Goal: Entertainment & Leisure: Consume media (video, audio)

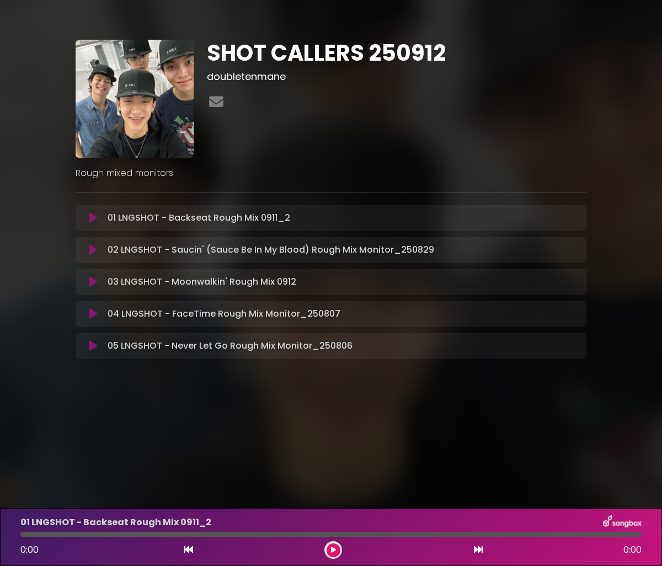
click at [92, 249] on icon at bounding box center [93, 249] width 8 height 11
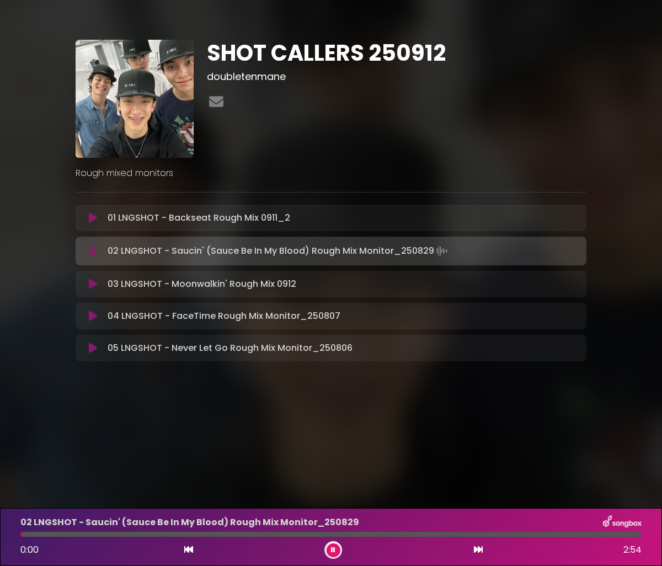
click at [338, 551] on button at bounding box center [334, 550] width 14 height 14
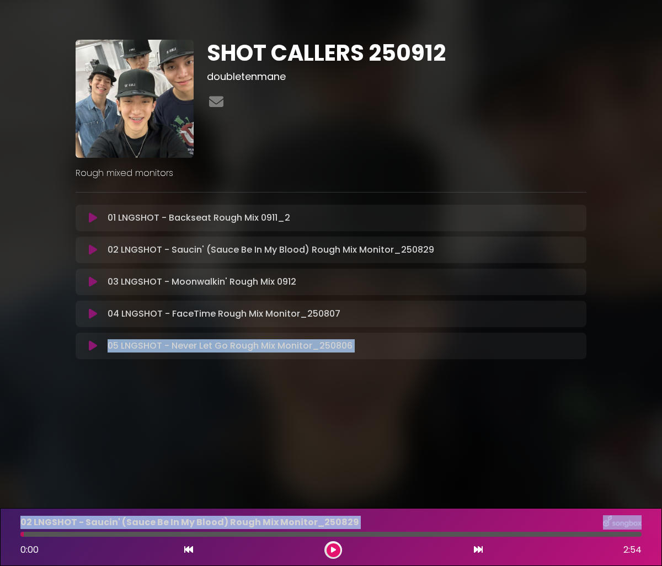
drag, startPoint x: 44, startPoint y: 535, endPoint x: -68, endPoint y: 520, distance: 113.1
click at [0, 520] on html "× SHOT CALLERS 250912 doubletenmane" at bounding box center [331, 283] width 662 height 566
click at [24, 537] on div "02 LNGSHOT - Saucin' (Sauce Be In My Blood) Rough Mix Monitor_[DATE] 0:00 2:54" at bounding box center [331, 537] width 634 height 44
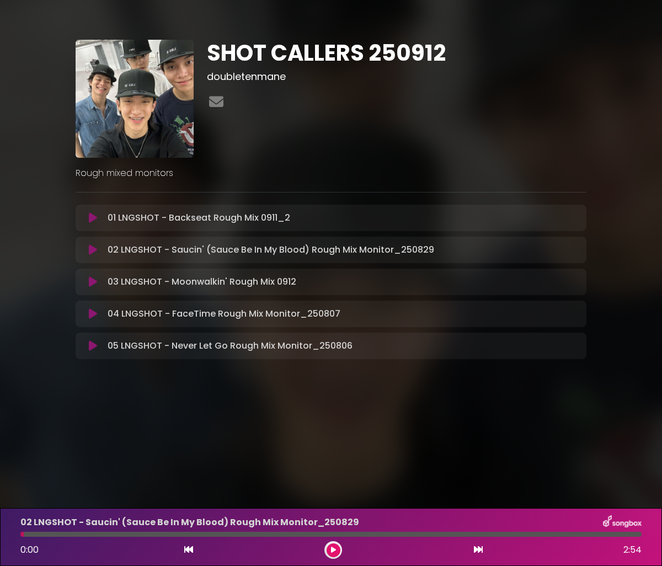
click at [185, 553] on icon at bounding box center [188, 549] width 9 height 9
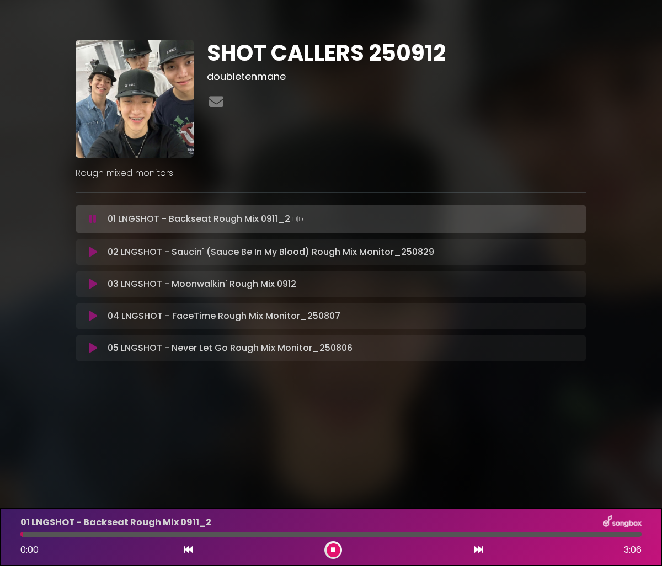
click at [488, 561] on div "01 LNGSHOT - Backseat Rough Mix 0911_2 0:00 3:06" at bounding box center [331, 537] width 662 height 58
click at [476, 553] on icon at bounding box center [478, 549] width 9 height 9
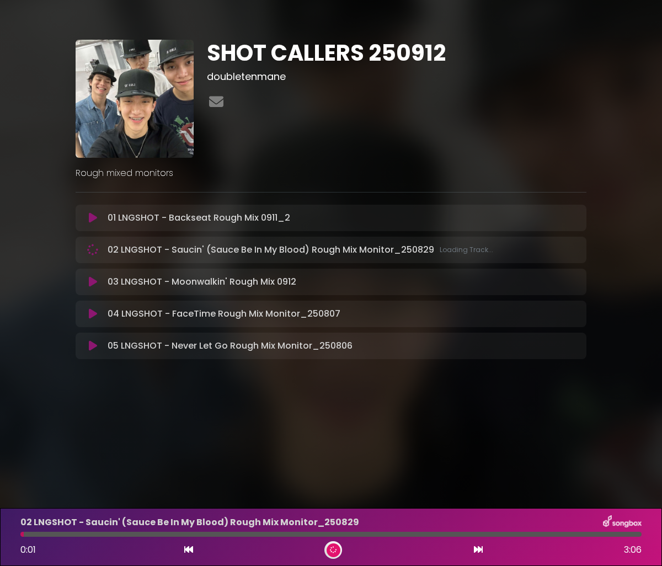
click at [473, 543] on button at bounding box center [478, 550] width 10 height 14
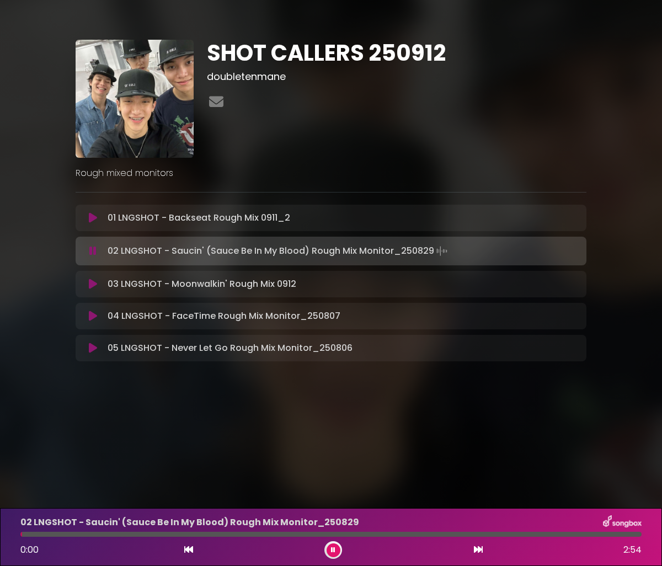
click at [329, 547] on button at bounding box center [334, 550] width 14 height 14
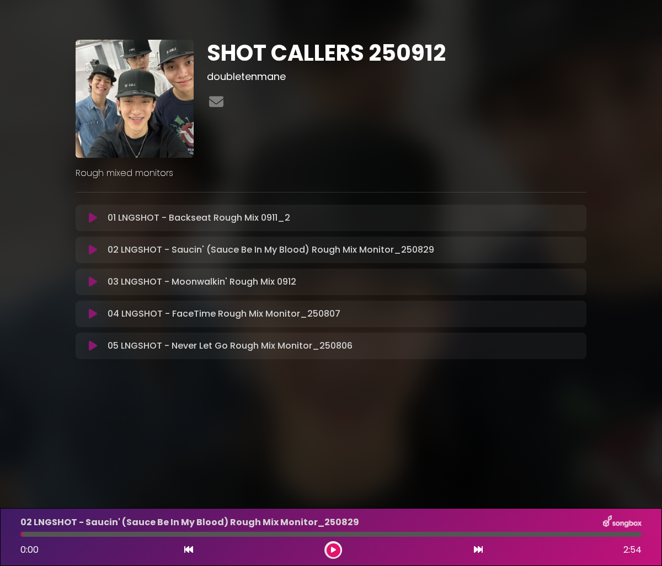
drag, startPoint x: 31, startPoint y: 537, endPoint x: 6, endPoint y: 537, distance: 24.8
click at [6, 537] on div "02 LNGSHOT - Saucin' (Sauce Be In My Blood) Rough Mix Monitor_[DATE] 0:00 2:54" at bounding box center [331, 537] width 662 height 58
click at [327, 548] on button at bounding box center [334, 550] width 14 height 14
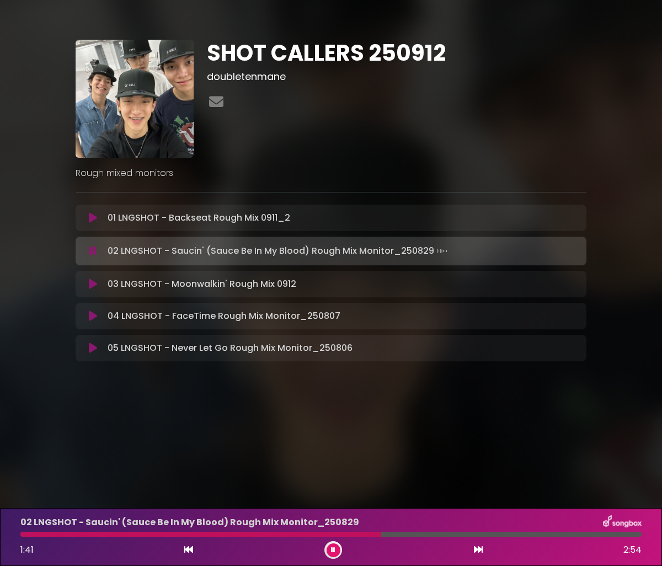
click at [327, 548] on button at bounding box center [334, 550] width 14 height 14
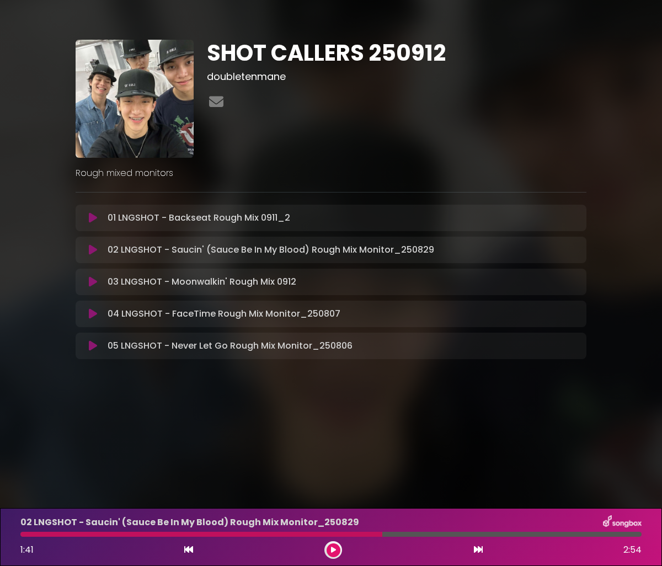
drag, startPoint x: 380, startPoint y: 536, endPoint x: 119, endPoint y: 532, distance: 261.5
click at [127, 532] on div at bounding box center [201, 534] width 362 height 5
click at [22, 534] on div at bounding box center [201, 534] width 362 height 5
click at [26, 536] on div at bounding box center [201, 534] width 362 height 5
click at [93, 218] on icon at bounding box center [93, 217] width 8 height 11
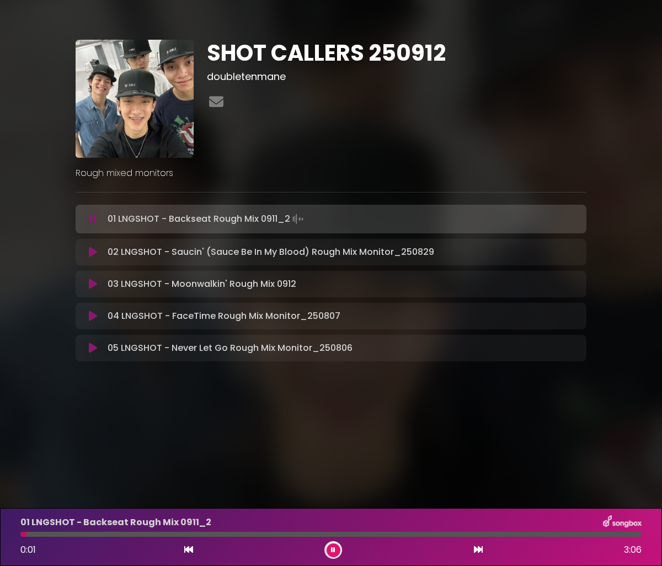
click at [96, 249] on icon at bounding box center [93, 252] width 8 height 11
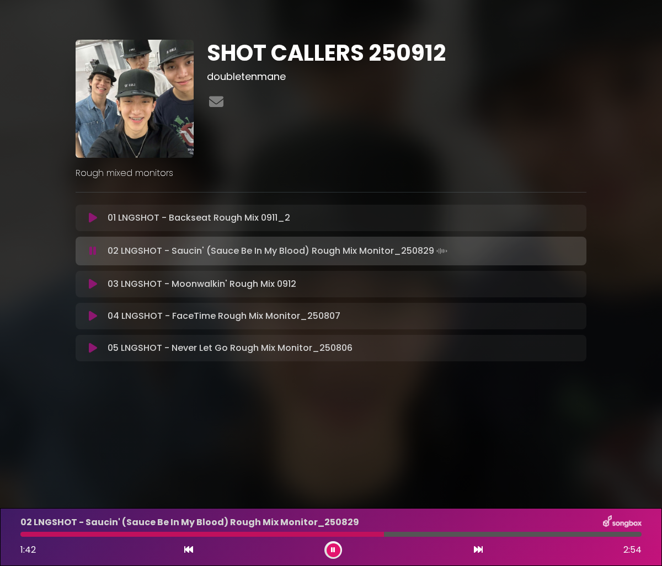
click at [340, 549] on div at bounding box center [333, 550] width 18 height 18
click at [335, 549] on icon at bounding box center [333, 549] width 6 height 7
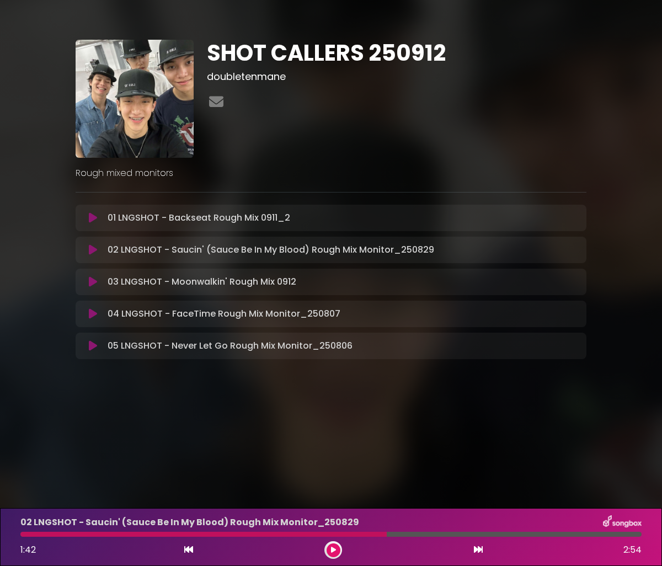
drag, startPoint x: 387, startPoint y: 536, endPoint x: 338, endPoint y: 538, distance: 49.7
click at [338, 538] on div "02 LNGSHOT - Saucin' (Sauce Be In My Blood) Rough Mix Monitor_[DATE] 1:42 2:54" at bounding box center [331, 537] width 634 height 44
click at [89, 222] on icon at bounding box center [93, 217] width 8 height 11
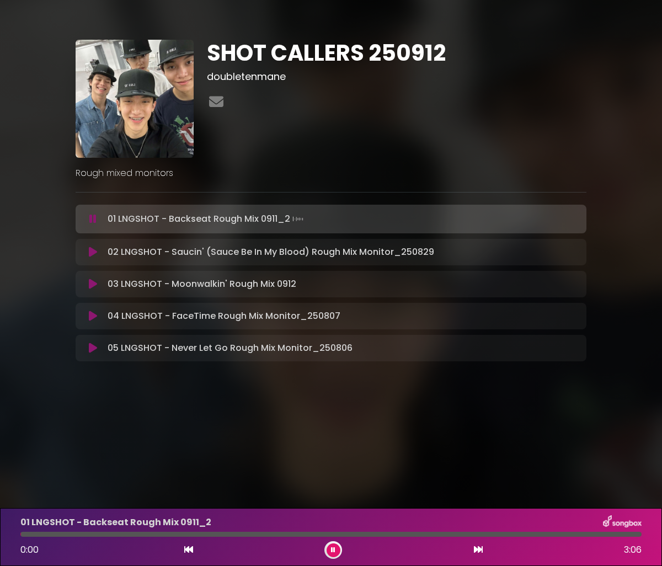
click at [93, 253] on icon at bounding box center [93, 252] width 8 height 11
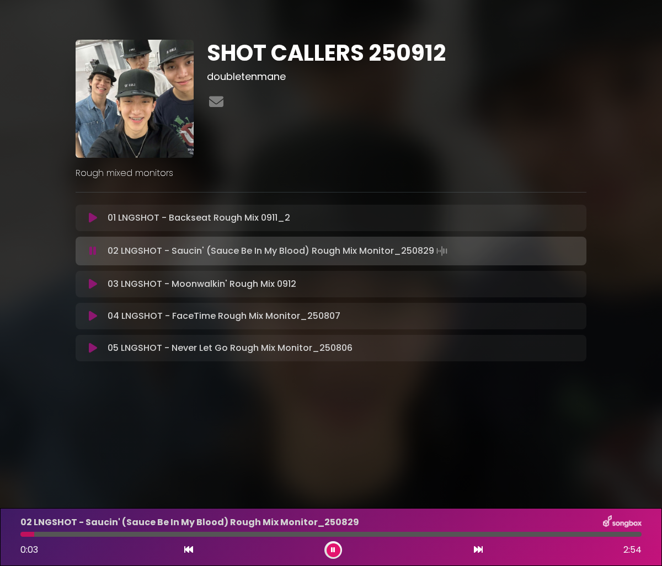
click at [249, 537] on div "02 LNGSHOT - Saucin' (Sauce Be In My Blood) Rough Mix Monitor_[DATE] 0:03 2:54" at bounding box center [331, 537] width 634 height 44
click at [249, 537] on div "02 LNGSHOT - Saucin' (Sauce Be In My Blood) Rough Mix Monitor_[DATE] 0:04 2:54" at bounding box center [331, 537] width 634 height 44
drag, startPoint x: 42, startPoint y: 535, endPoint x: 217, endPoint y: 539, distance: 175.5
click at [218, 539] on div "02 LNGSHOT - Saucin' (Sauce Be In My Blood) Rough Mix Monitor_[DATE] 0:24 2:54" at bounding box center [331, 537] width 634 height 44
drag, startPoint x: 223, startPoint y: 536, endPoint x: 295, endPoint y: 538, distance: 71.8
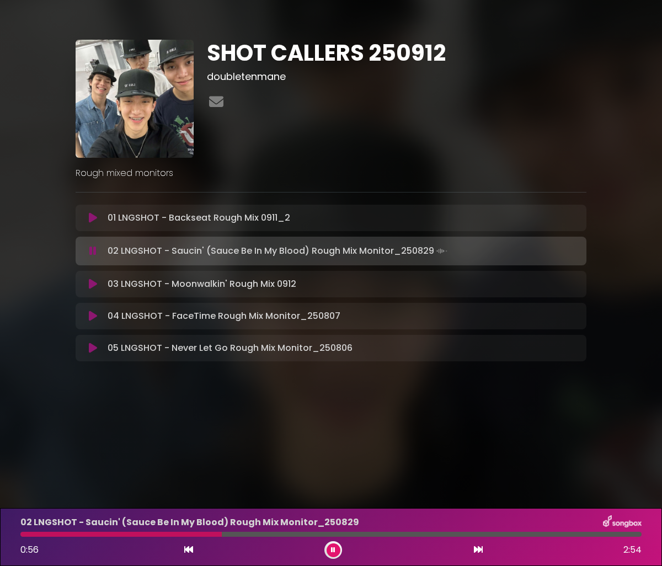
click at [295, 538] on div "02 LNGSHOT - Saucin' (Sauce Be In My Blood) Rough Mix Monitor_[DATE] 0:56 2:54" at bounding box center [331, 537] width 634 height 44
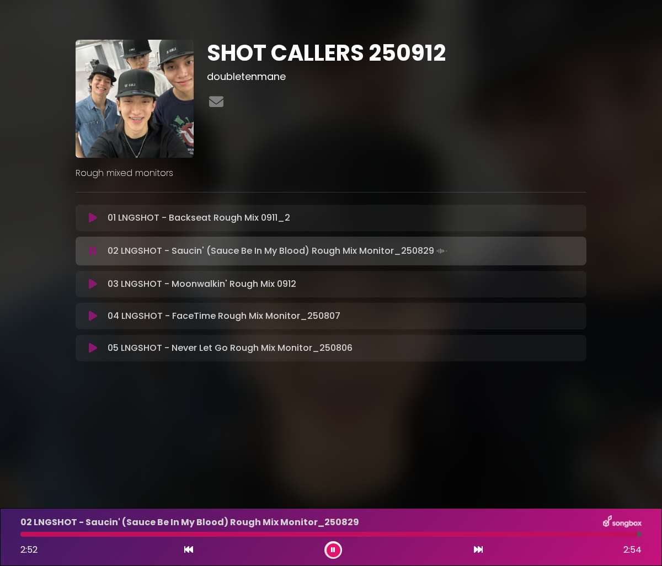
click at [330, 545] on button at bounding box center [334, 550] width 14 height 14
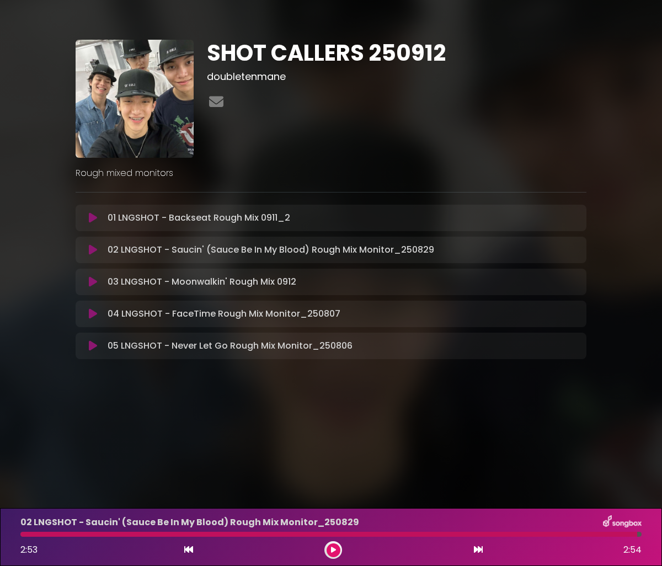
click at [332, 536] on div at bounding box center [328, 534] width 617 height 5
drag, startPoint x: 633, startPoint y: 536, endPoint x: 396, endPoint y: 534, distance: 237.2
click at [396, 534] on div at bounding box center [328, 534] width 617 height 5
drag, startPoint x: 409, startPoint y: 535, endPoint x: 345, endPoint y: 530, distance: 64.2
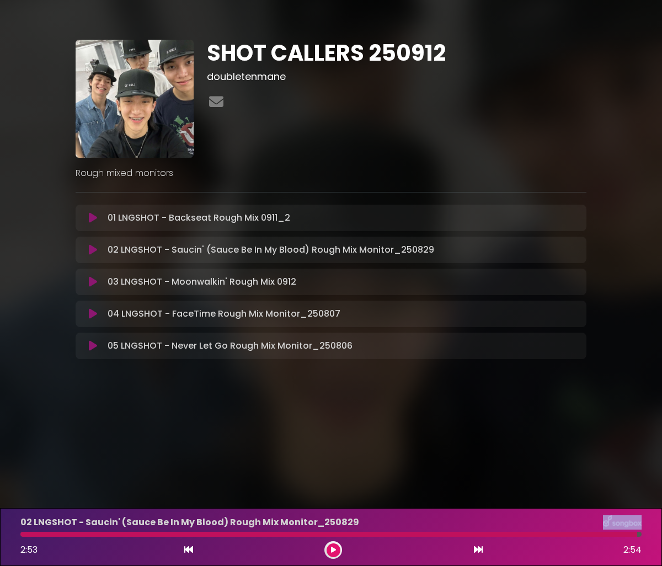
click at [329, 530] on div "02 LNGSHOT - Saucin' (Sauce Be In My Blood) Rough Mix Monitor_[DATE] 2:53 2:54" at bounding box center [331, 537] width 634 height 44
drag, startPoint x: 629, startPoint y: 536, endPoint x: 521, endPoint y: 543, distance: 108.4
click at [521, 543] on div "02 LNGSHOT - Saucin' (Sauce Be In My Blood) Rough Mix Monitor_[DATE] 2:53 2:54" at bounding box center [331, 537] width 634 height 44
drag, startPoint x: 637, startPoint y: 536, endPoint x: 600, endPoint y: 536, distance: 37.5
click at [600, 536] on div at bounding box center [328, 534] width 617 height 5
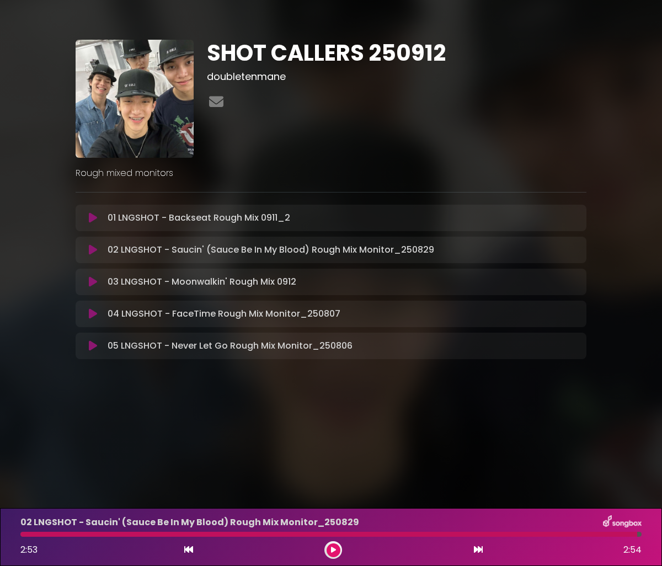
drag, startPoint x: 540, startPoint y: 537, endPoint x: 479, endPoint y: 537, distance: 60.7
click at [481, 537] on div "02 LNGSHOT - Saucin' (Sauce Be In My Blood) Rough Mix Monitor_[DATE] 2:53 2:54" at bounding box center [331, 537] width 634 height 44
click at [93, 221] on icon at bounding box center [93, 217] width 8 height 11
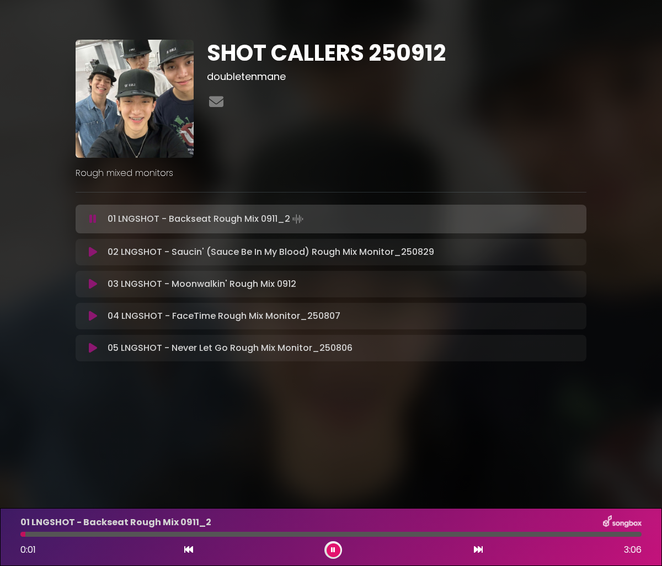
click at [94, 254] on icon at bounding box center [93, 252] width 8 height 11
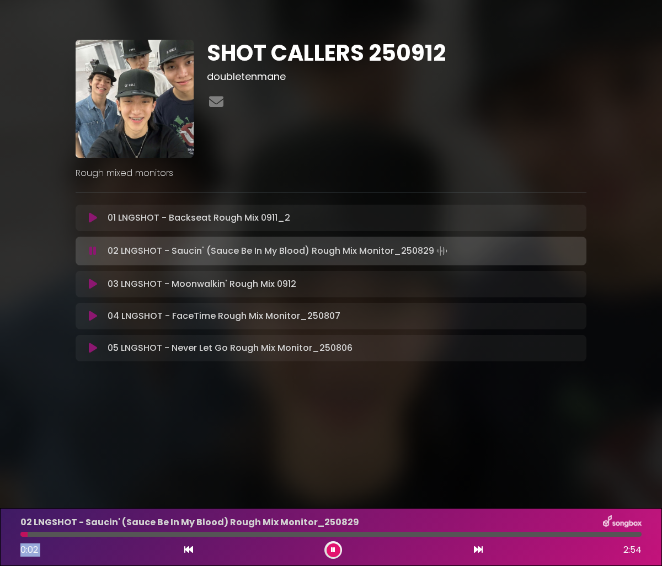
drag, startPoint x: 35, startPoint y: 534, endPoint x: 154, endPoint y: 540, distance: 119.3
click at [154, 540] on div "02 LNGSHOT - Saucin' (Sauce Be In My Blood) Rough Mix Monitor_[DATE] 0:02 2:54" at bounding box center [331, 537] width 634 height 44
drag, startPoint x: 155, startPoint y: 538, endPoint x: 206, endPoint y: 537, distance: 50.8
click at [255, 535] on div "02 LNGSHOT - Saucin' (Sauce Be In My Blood) Rough Mix Monitor_[DATE] 0:38 2:54" at bounding box center [331, 537] width 634 height 44
drag, startPoint x: 163, startPoint y: 536, endPoint x: 291, endPoint y: 537, distance: 128.6
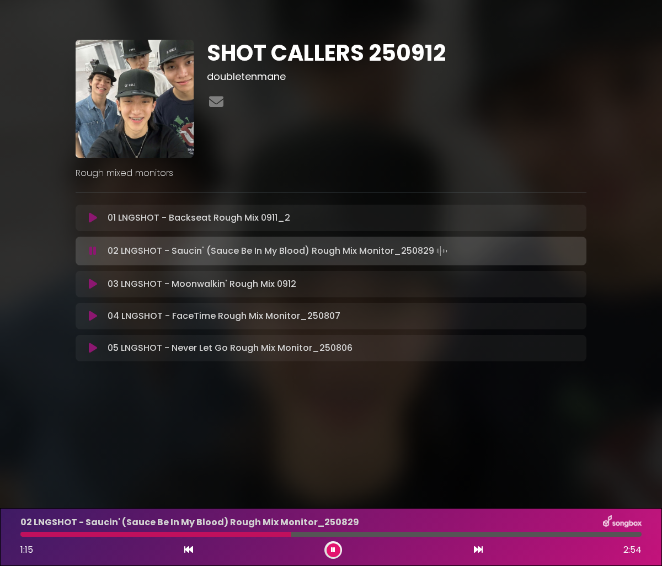
click at [291, 537] on div "02 LNGSHOT - Saucin' (Sauce Be In My Blood) Rough Mix Monitor_[DATE] 1:15 2:54" at bounding box center [331, 537] width 634 height 44
drag, startPoint x: 298, startPoint y: 536, endPoint x: 326, endPoint y: 534, distance: 27.7
click at [298, 534] on div at bounding box center [159, 534] width 278 height 5
click at [328, 545] on button at bounding box center [334, 550] width 14 height 14
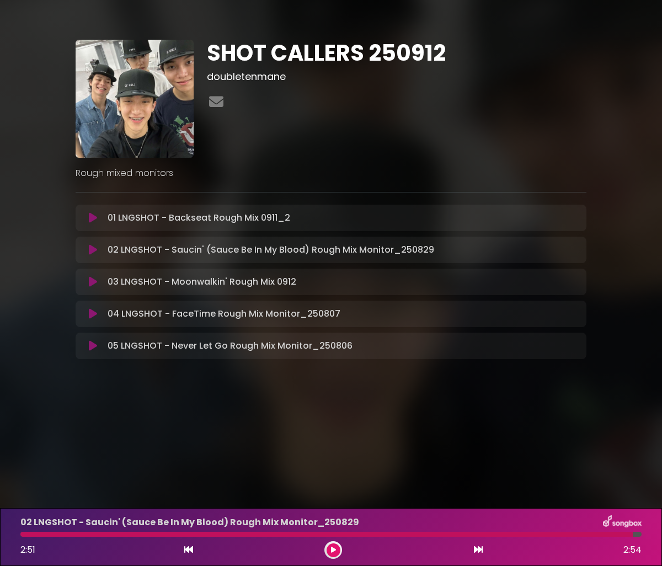
drag, startPoint x: 326, startPoint y: 537, endPoint x: 278, endPoint y: 535, distance: 48.0
click at [278, 535] on div "02 LNGSHOT - Saucin' (Sauce Be In My Blood) Rough Mix Monitor_[DATE] 2:51 2:54" at bounding box center [331, 537] width 634 height 44
drag, startPoint x: 627, startPoint y: 536, endPoint x: 258, endPoint y: 455, distance: 378.4
click at [442, 523] on div "02 LNGSHOT - Saucin' (Sauce Be In My Blood) Rough Mix Monitor_[DATE] 2:51 2:54" at bounding box center [331, 537] width 634 height 44
click at [90, 250] on icon at bounding box center [92, 250] width 9 height 12
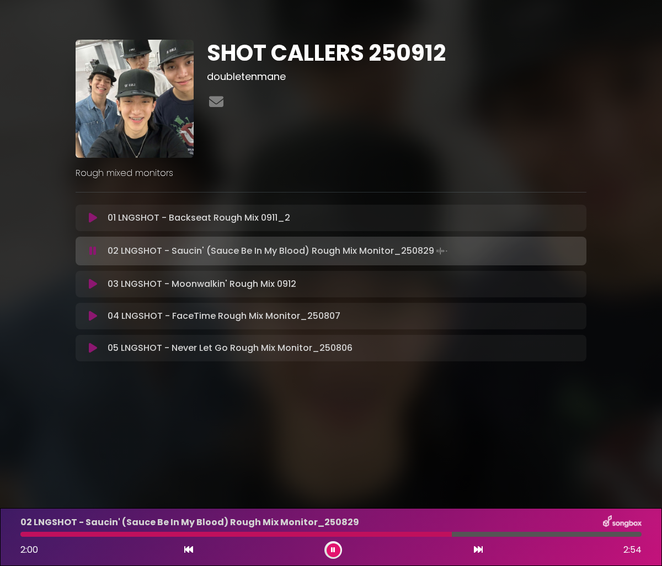
click at [89, 224] on div "01 LNGSHOT - Backseat Rough Mix 0911_2 Loading Track..." at bounding box center [331, 217] width 498 height 13
click at [97, 222] on icon at bounding box center [93, 217] width 8 height 11
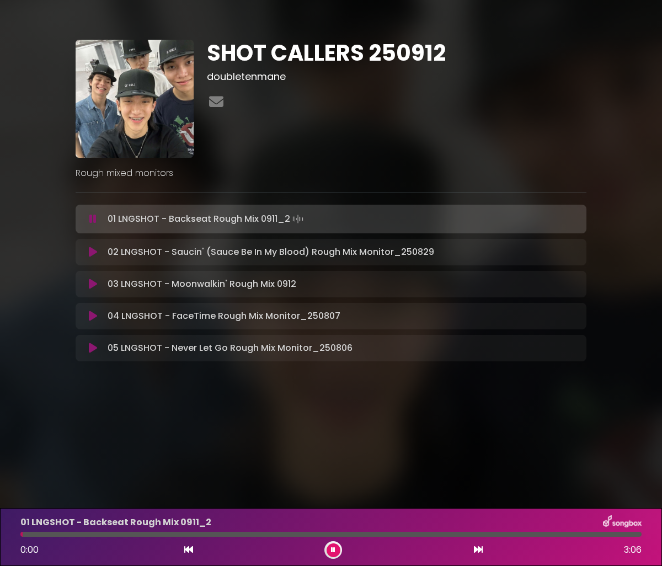
click at [92, 250] on icon at bounding box center [93, 252] width 8 height 11
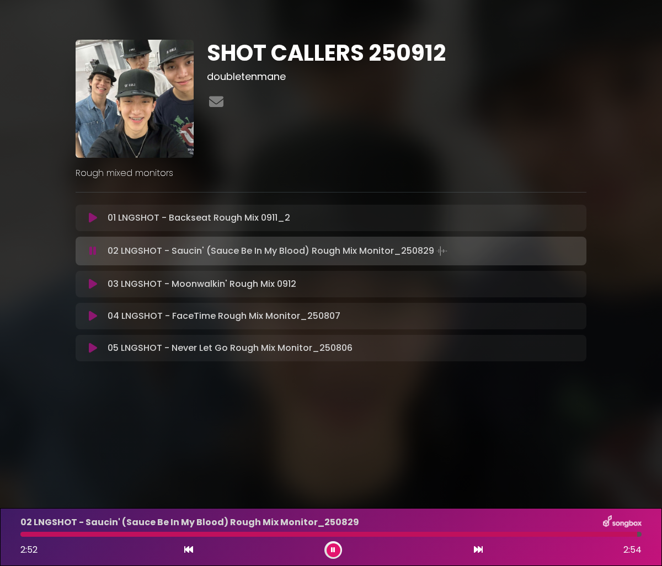
click at [333, 551] on icon at bounding box center [333, 550] width 4 height 7
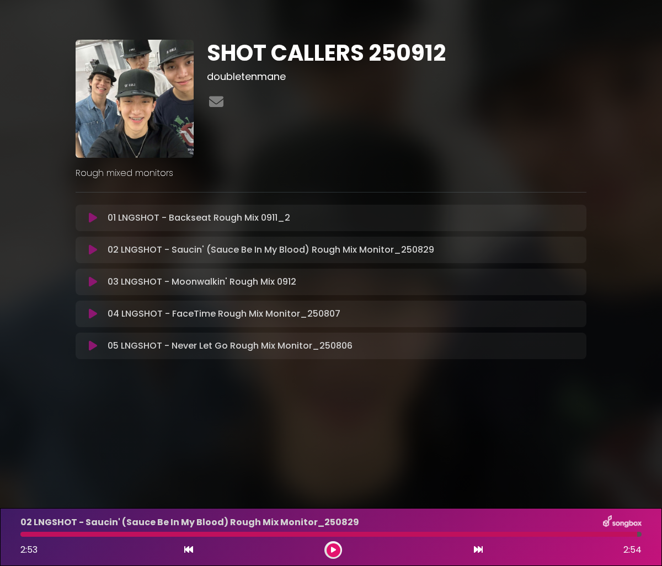
drag, startPoint x: 636, startPoint y: 534, endPoint x: 54, endPoint y: 535, distance: 581.5
click at [57, 535] on div at bounding box center [328, 534] width 617 height 5
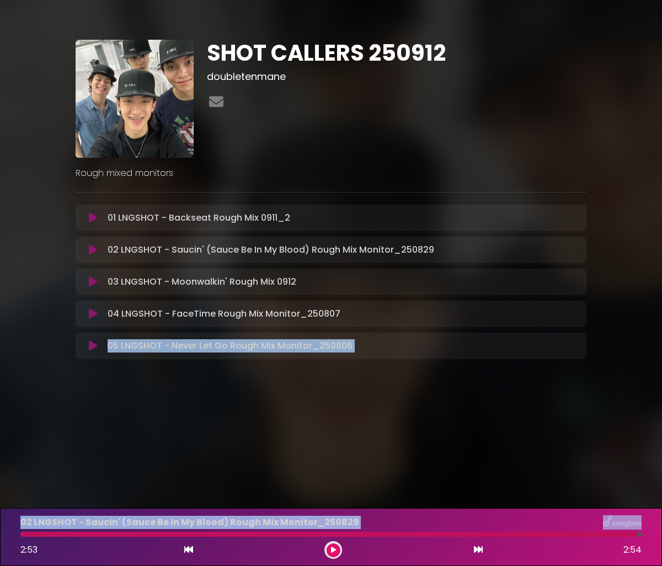
drag, startPoint x: 47, startPoint y: 535, endPoint x: -44, endPoint y: 527, distance: 91.3
click at [0, 527] on html "× SHOT CALLERS 250912 doubletenmane" at bounding box center [331, 283] width 662 height 566
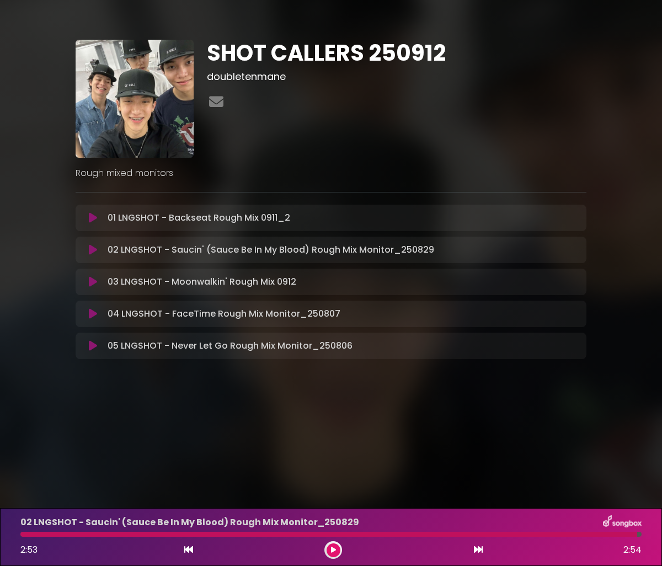
click at [561, 541] on div "2:53 2:54" at bounding box center [331, 550] width 634 height 18
click at [92, 222] on icon at bounding box center [93, 217] width 8 height 11
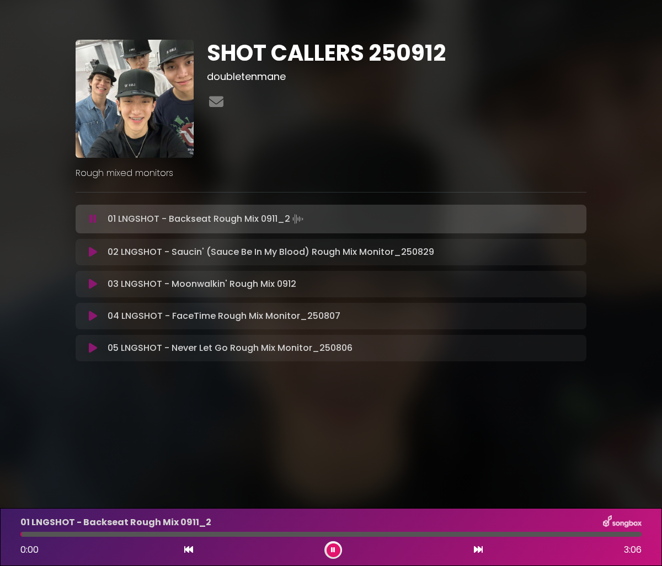
click at [89, 248] on icon at bounding box center [93, 252] width 8 height 11
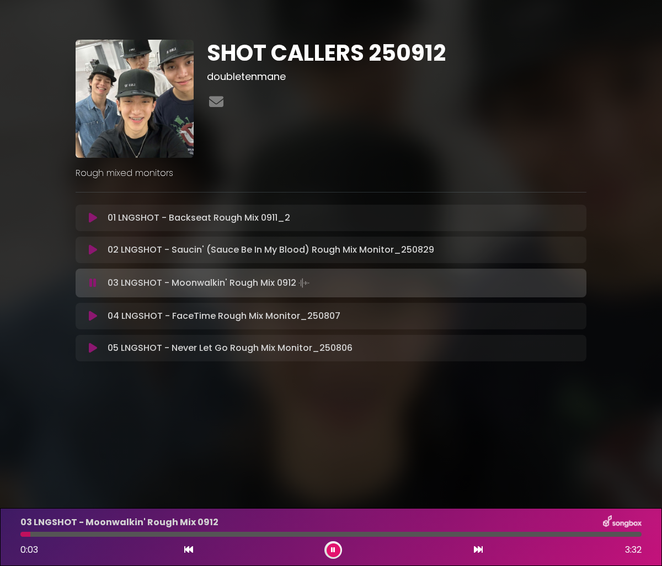
click at [335, 550] on button at bounding box center [334, 550] width 14 height 14
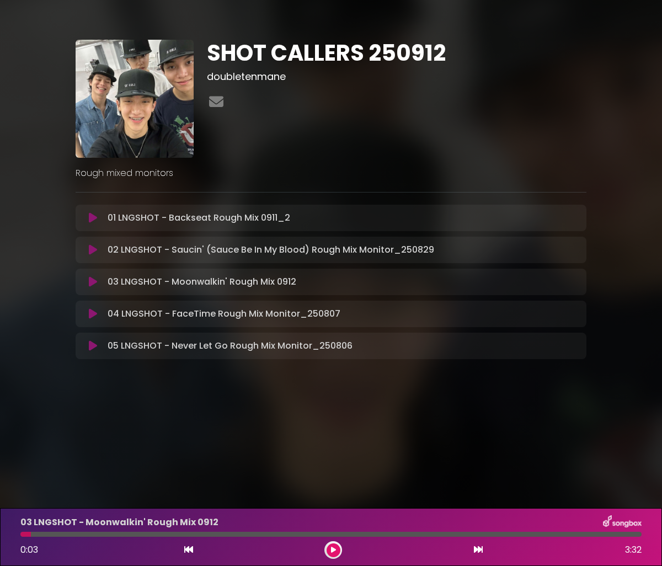
click at [138, 103] on img at bounding box center [135, 99] width 118 height 118
